Goal: Navigation & Orientation: Go to known website

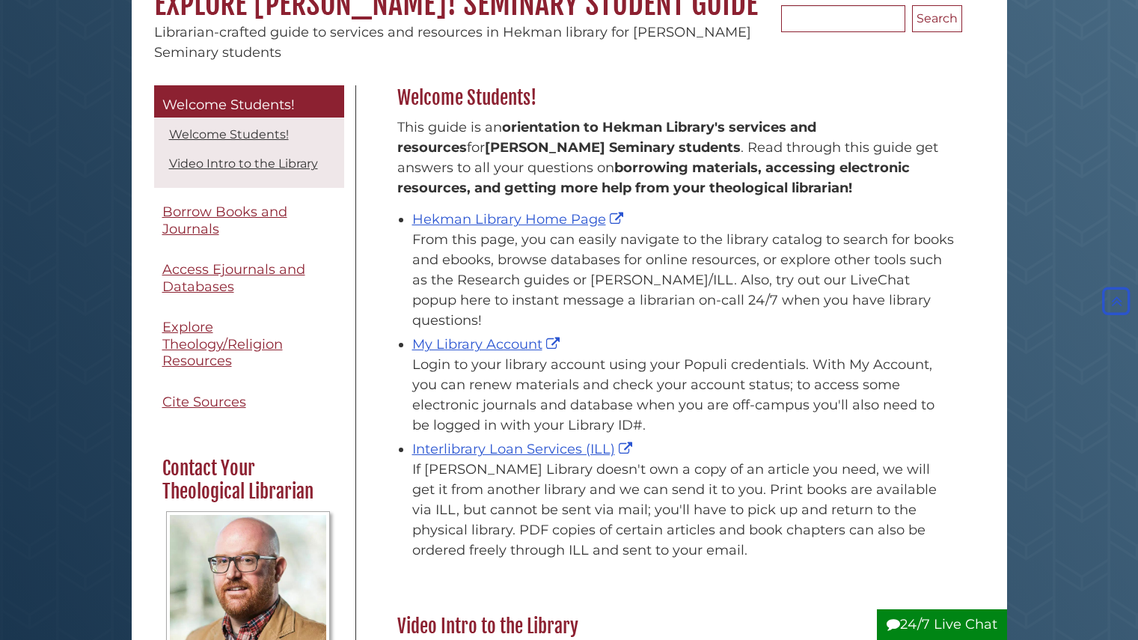
scroll to position [159, 0]
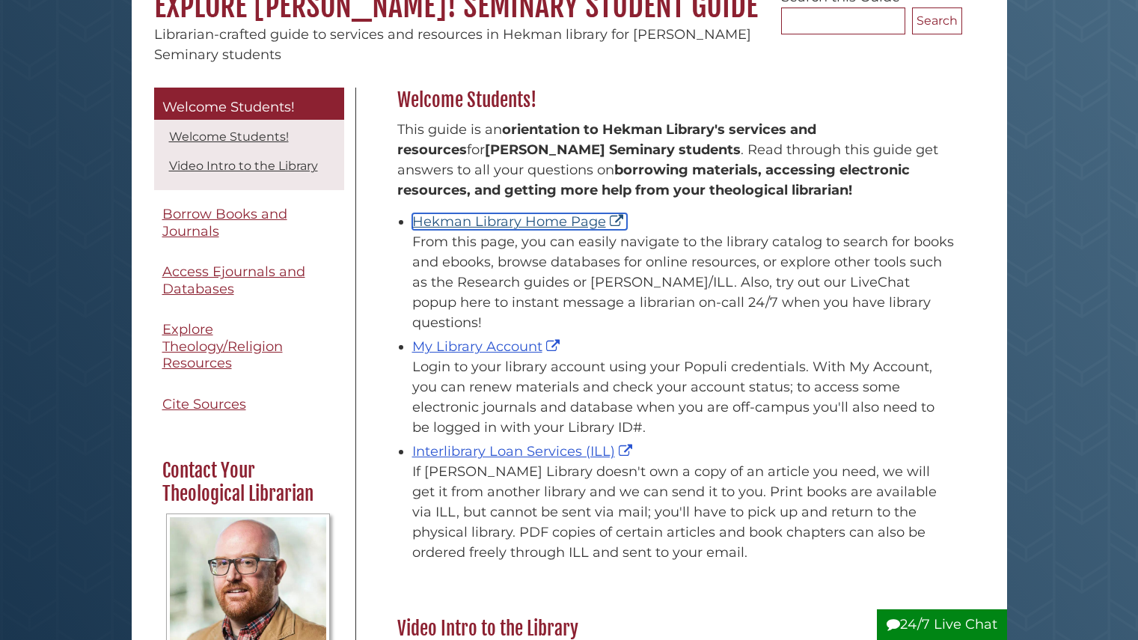
click at [558, 220] on link "Hekman Library Home Page" at bounding box center [519, 221] width 215 height 16
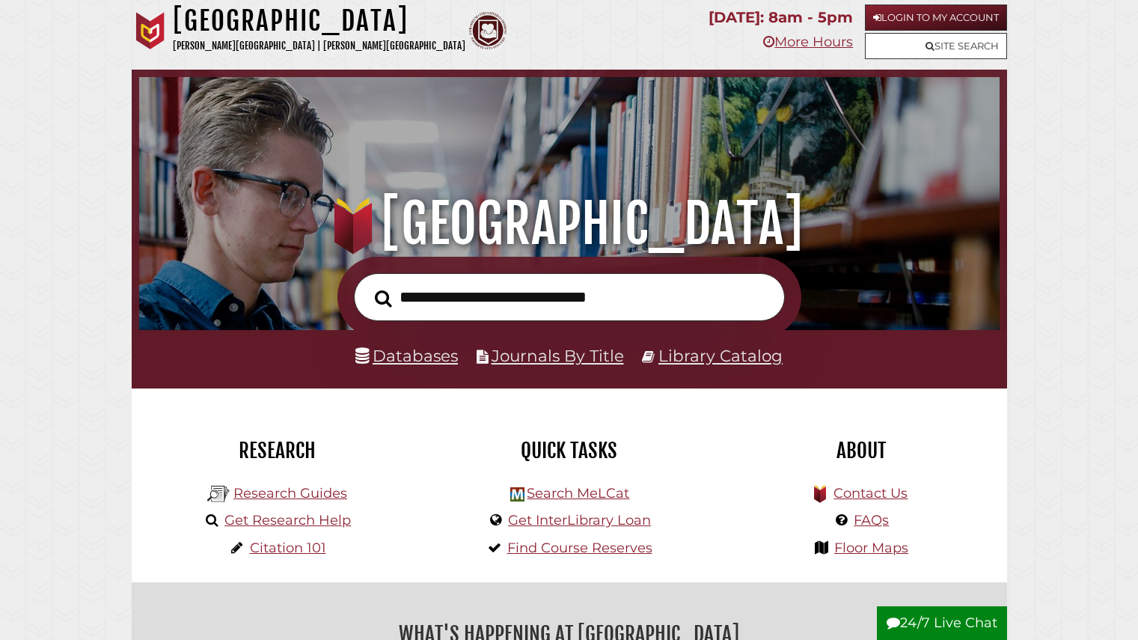
scroll to position [4, 0]
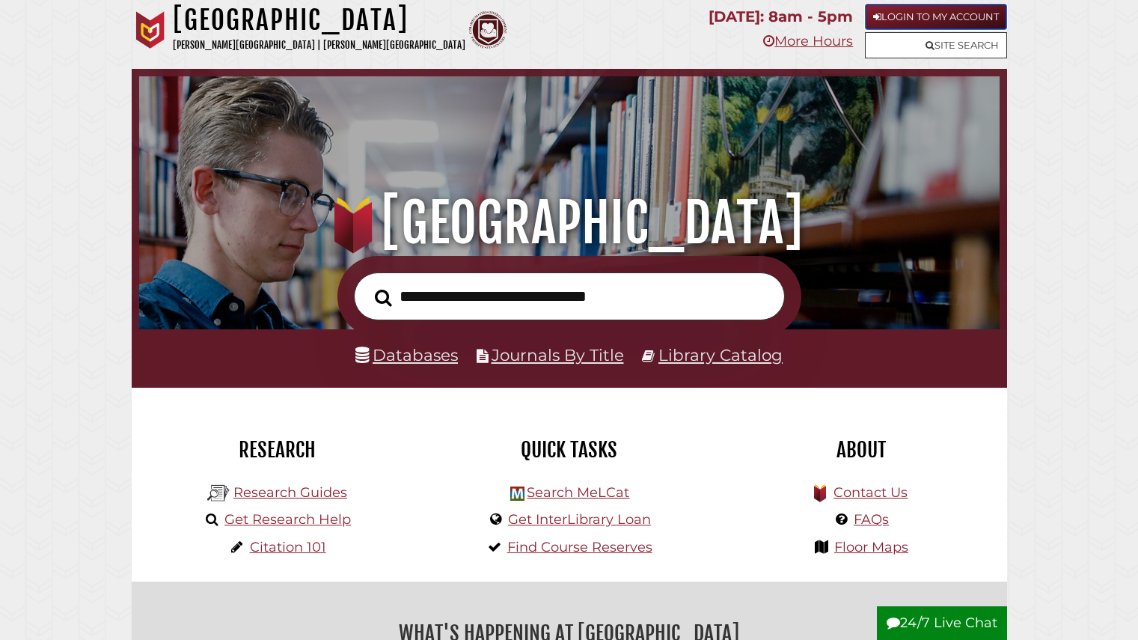
click at [910, 14] on link "Login to My Account" at bounding box center [936, 17] width 142 height 26
